Goal: Navigation & Orientation: Find specific page/section

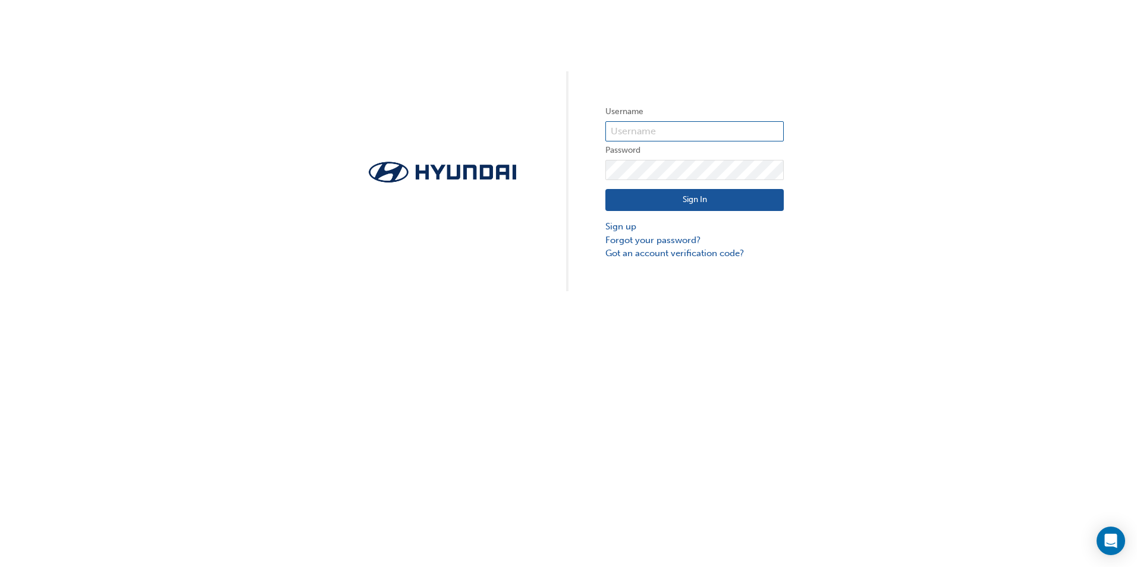
type input "19001"
click at [714, 201] on button "Sign In" at bounding box center [694, 200] width 178 height 23
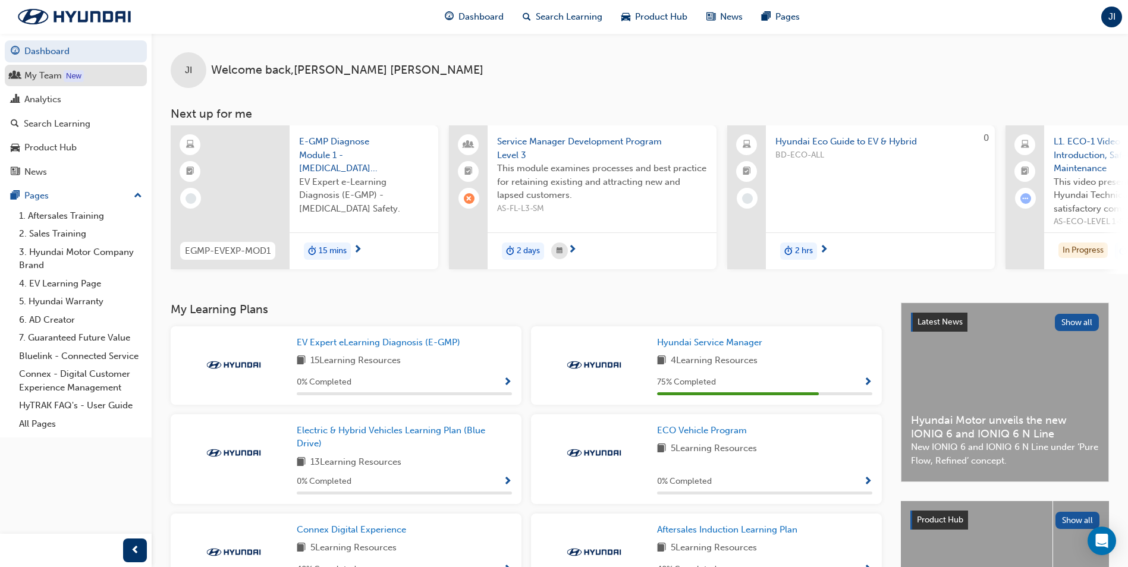
click at [98, 78] on div "My Team" at bounding box center [76, 75] width 130 height 15
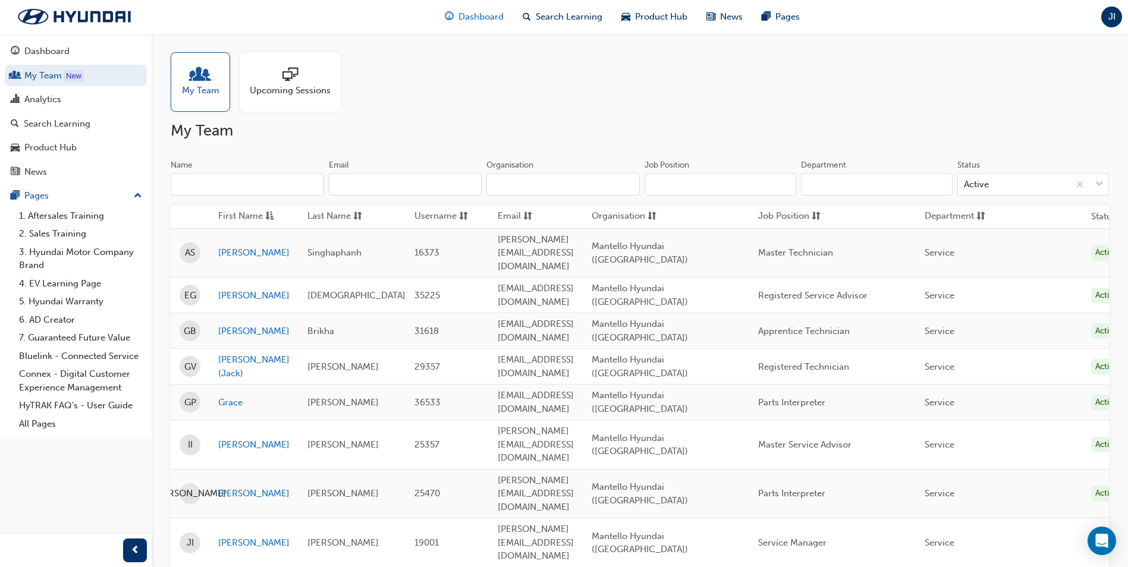
click at [475, 21] on span "Dashboard" at bounding box center [481, 17] width 45 height 14
